Goal: Task Accomplishment & Management: Use online tool/utility

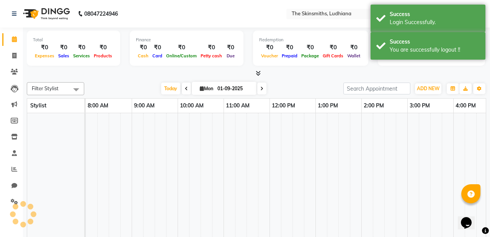
select select "en"
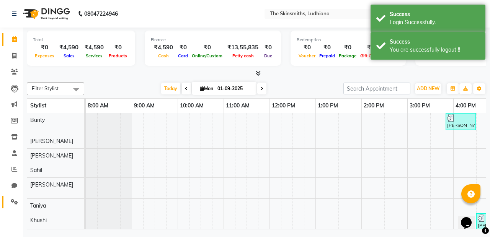
click at [12, 200] on icon at bounding box center [14, 202] width 7 height 6
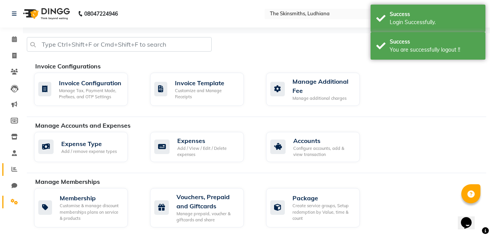
click at [14, 167] on icon at bounding box center [14, 169] width 6 height 6
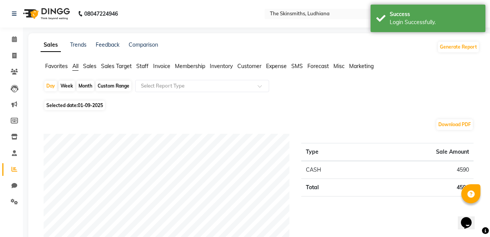
click at [115, 83] on div "Custom Range" at bounding box center [114, 86] width 36 height 11
select select "9"
select select "2025"
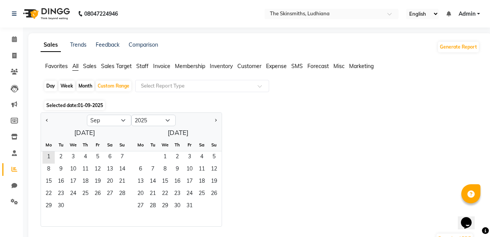
click at [145, 69] on span "Staff" at bounding box center [142, 66] width 12 height 7
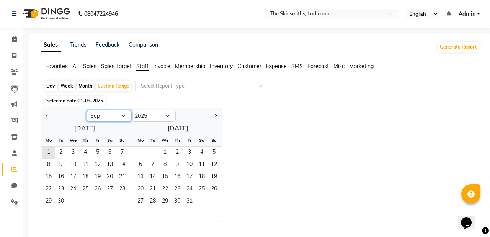
click at [116, 115] on select "Jan Feb Mar Apr May Jun [DATE] Aug Sep Oct Nov Dec" at bounding box center [109, 115] width 44 height 11
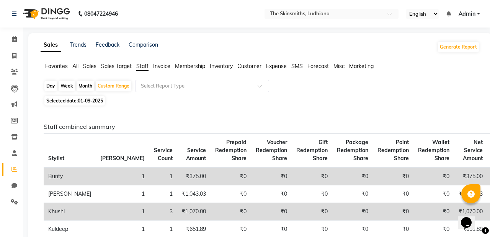
click at [113, 88] on div "Custom Range" at bounding box center [114, 86] width 36 height 11
select select "9"
select select "2025"
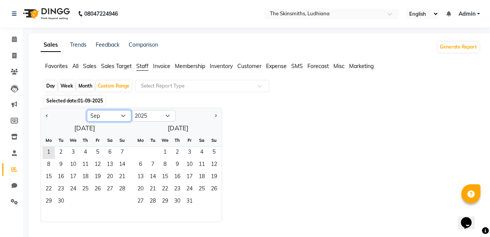
click at [120, 117] on select "Jan Feb Mar Apr May Jun [DATE] Aug Sep Oct Nov Dec" at bounding box center [109, 115] width 44 height 11
select select "7"
click at [87, 110] on select "Jan Feb Mar Apr May Jun [DATE] Aug Sep Oct Nov Dec" at bounding box center [109, 115] width 44 height 11
click at [59, 152] on span "1" at bounding box center [61, 153] width 12 height 12
click at [83, 199] on span "31" at bounding box center [85, 202] width 12 height 12
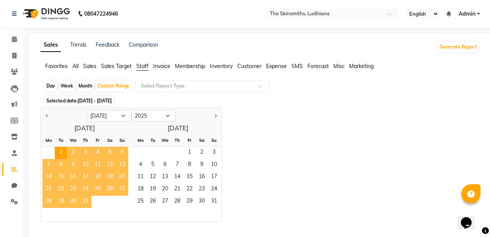
click at [242, 86] on input "text" at bounding box center [194, 86] width 110 height 8
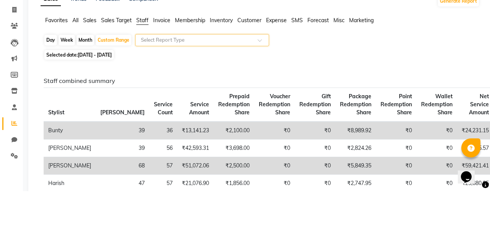
click at [263, 88] on span at bounding box center [262, 89] width 10 height 8
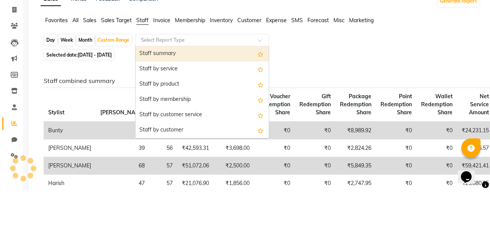
click at [236, 103] on div "Staff summary" at bounding box center [201, 99] width 133 height 15
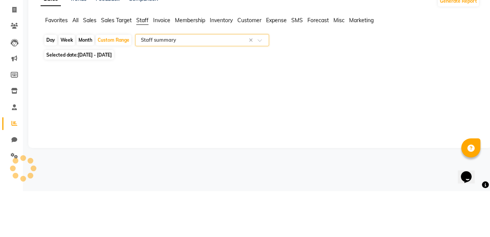
select select "full_report"
select select "csv"
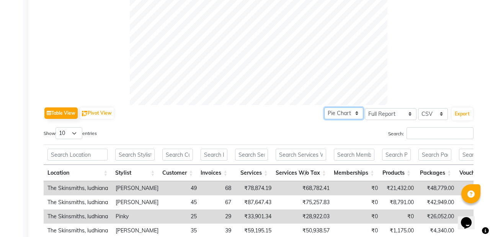
scroll to position [281, 0]
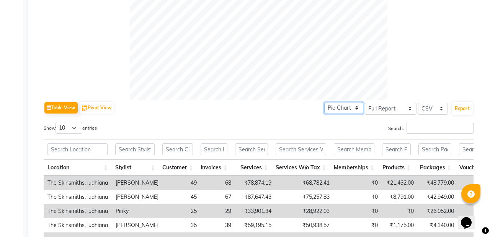
click at [360, 111] on select "Pie Chart Bar Chart" at bounding box center [343, 108] width 39 height 12
click at [440, 107] on select "Select CSV PDF" at bounding box center [433, 109] width 30 height 12
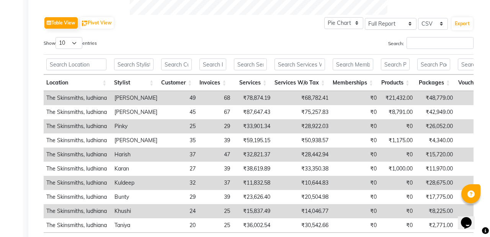
scroll to position [365, 0]
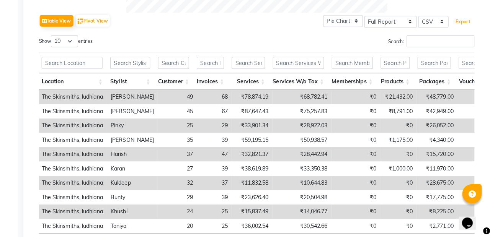
click at [468, 21] on button "Export" at bounding box center [461, 24] width 21 height 13
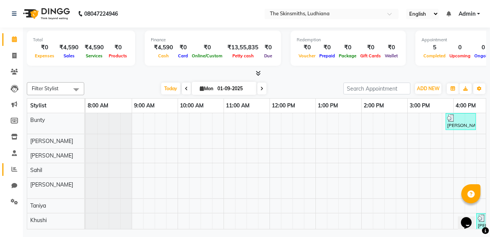
click at [15, 172] on icon at bounding box center [14, 169] width 6 height 6
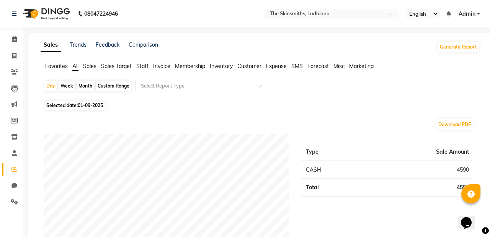
click at [140, 68] on span "Staff" at bounding box center [142, 66] width 12 height 7
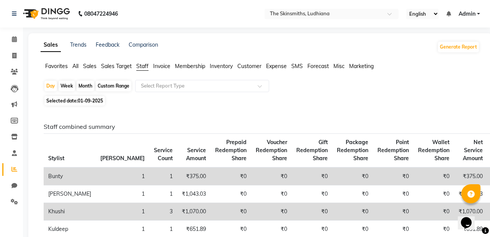
click at [120, 86] on div "Custom Range" at bounding box center [114, 86] width 36 height 11
select select "9"
select select "2025"
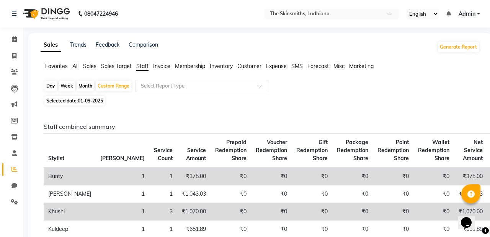
click at [122, 88] on div "Custom Range" at bounding box center [114, 86] width 36 height 11
select select "9"
select select "2025"
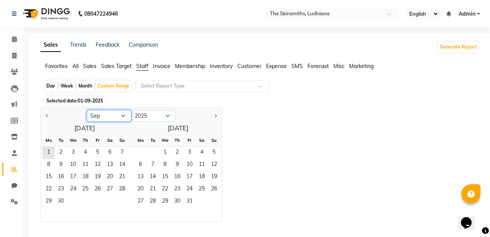
click at [125, 112] on select "Jan Feb Mar Apr May Jun [DATE] Aug Sep Oct Nov Dec" at bounding box center [109, 115] width 44 height 11
select select "8"
click at [87, 110] on select "Jan Feb Mar Apr May Jun [DATE] Aug Sep Oct Nov Dec" at bounding box center [109, 115] width 44 height 11
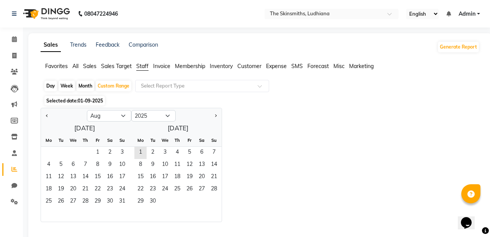
click at [96, 151] on span "1" at bounding box center [97, 153] width 12 height 12
click at [119, 199] on span "31" at bounding box center [122, 202] width 12 height 12
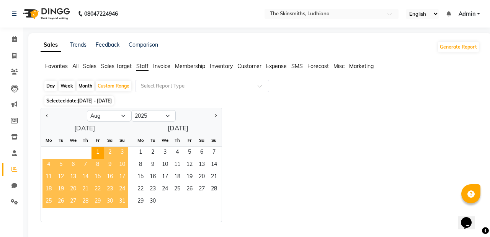
click at [262, 86] on span at bounding box center [262, 89] width 10 height 8
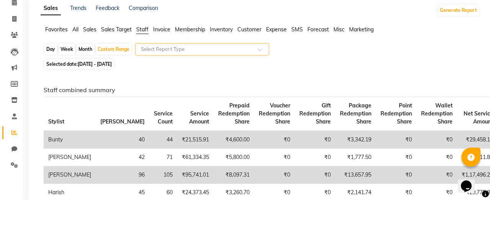
click at [259, 91] on span at bounding box center [262, 89] width 10 height 8
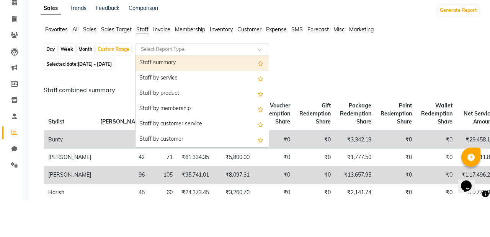
click at [215, 102] on div "Staff summary" at bounding box center [201, 99] width 133 height 15
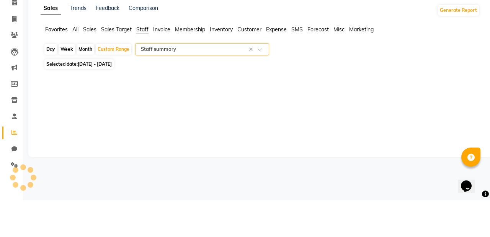
select select "full_report"
select select "csv"
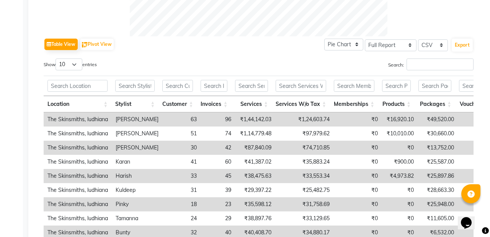
scroll to position [343, 0]
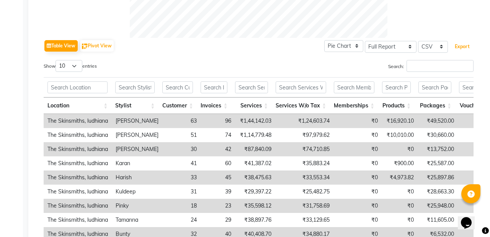
click at [463, 49] on button "Export" at bounding box center [461, 46] width 21 height 13
